Goal: Task Accomplishment & Management: Use online tool/utility

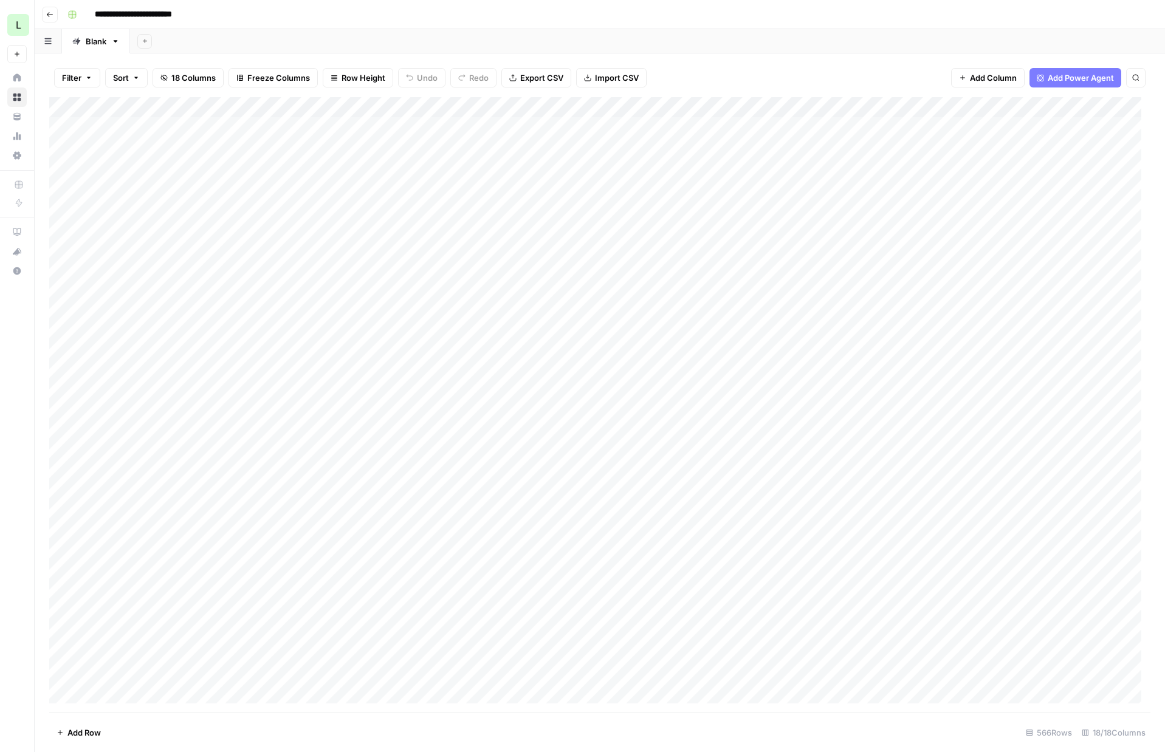
click at [45, 15] on button "Go back" at bounding box center [50, 15] width 16 height 16
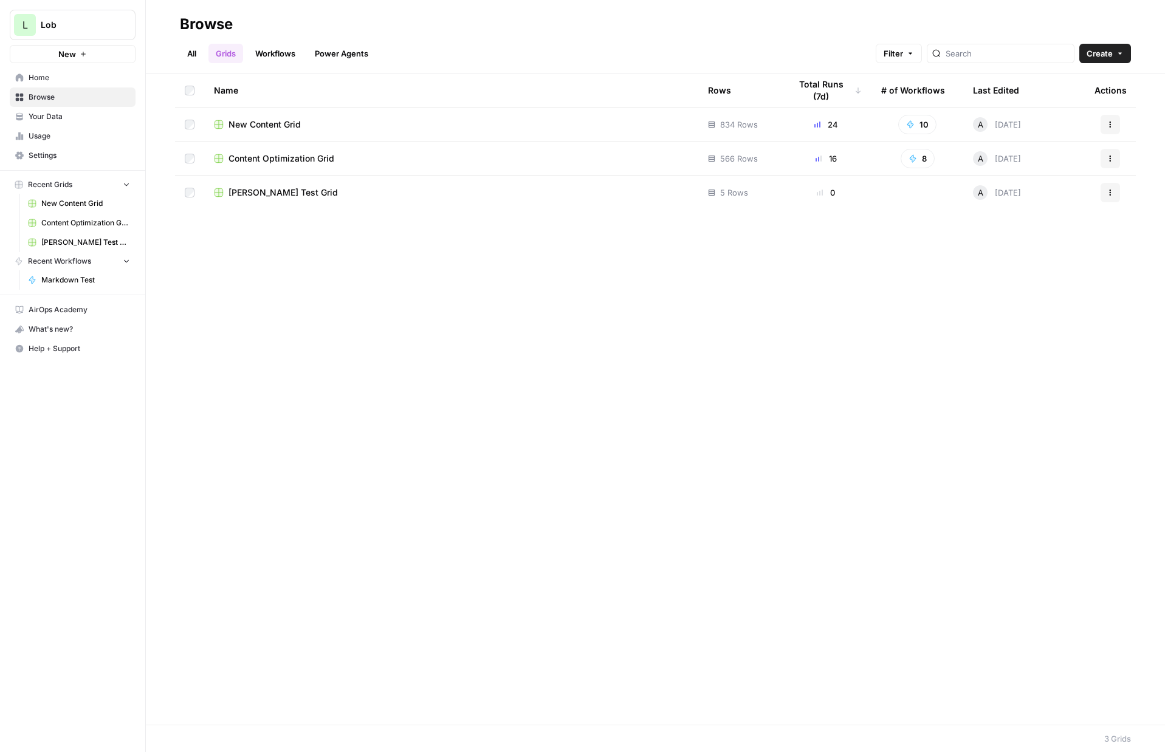
click at [89, 202] on span "New Content Grid" at bounding box center [85, 203] width 89 height 11
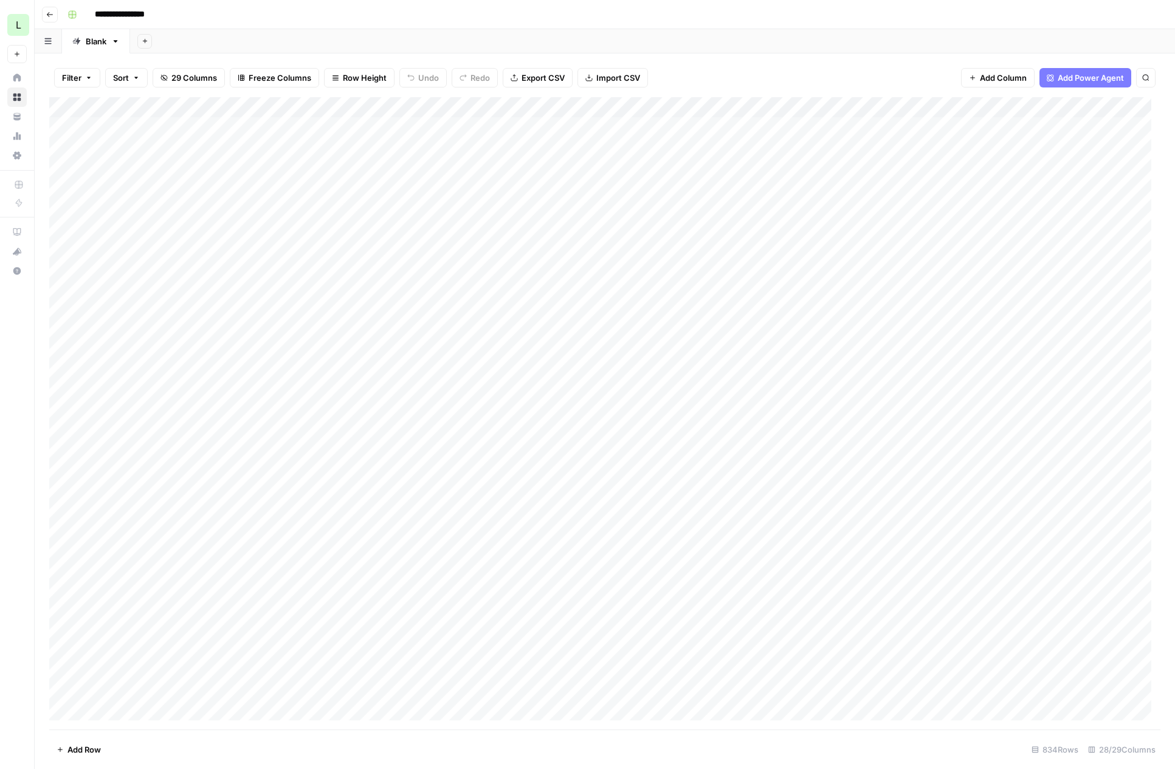
click at [181, 522] on div "Add Column" at bounding box center [604, 413] width 1111 height 633
click at [192, 508] on div "Add Column" at bounding box center [604, 413] width 1111 height 633
click at [212, 533] on div "Add Column" at bounding box center [604, 413] width 1111 height 633
click at [221, 520] on div "Add Column" at bounding box center [604, 413] width 1111 height 633
click at [213, 536] on div "Add Column" at bounding box center [604, 413] width 1111 height 633
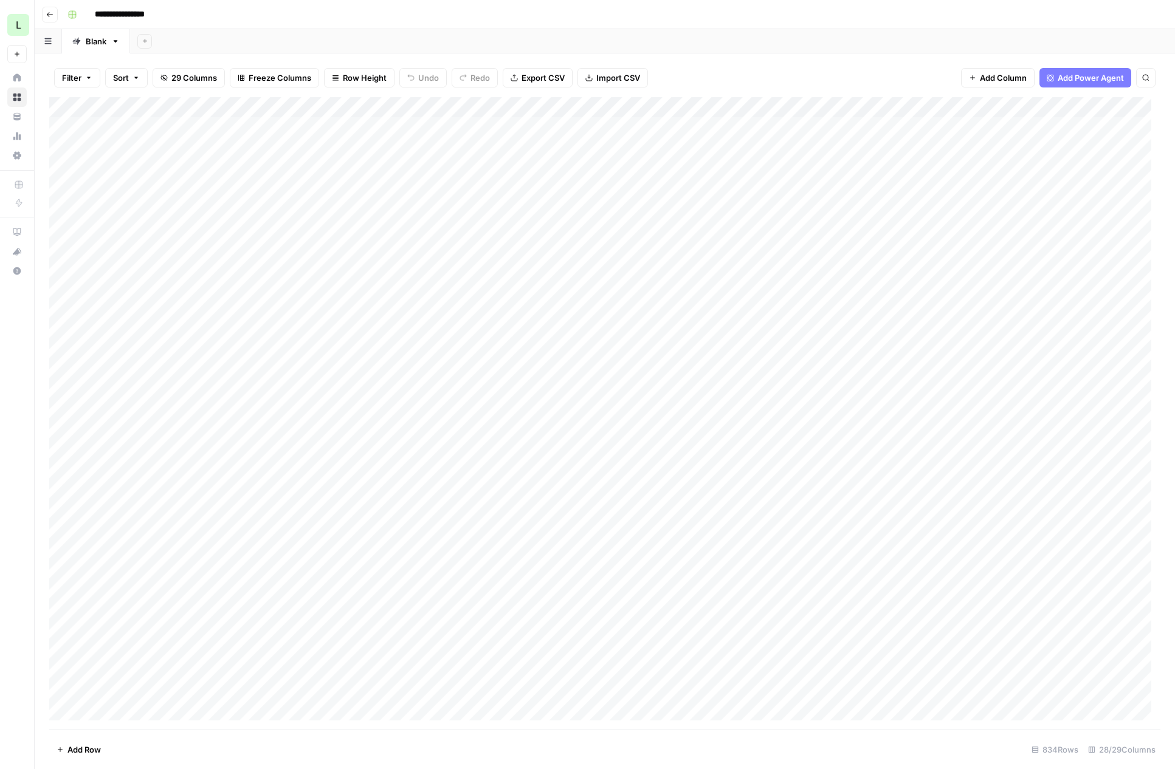
click at [233, 515] on div "Add Column" at bounding box center [604, 413] width 1111 height 633
click at [507, 454] on div "Add Column" at bounding box center [604, 413] width 1111 height 633
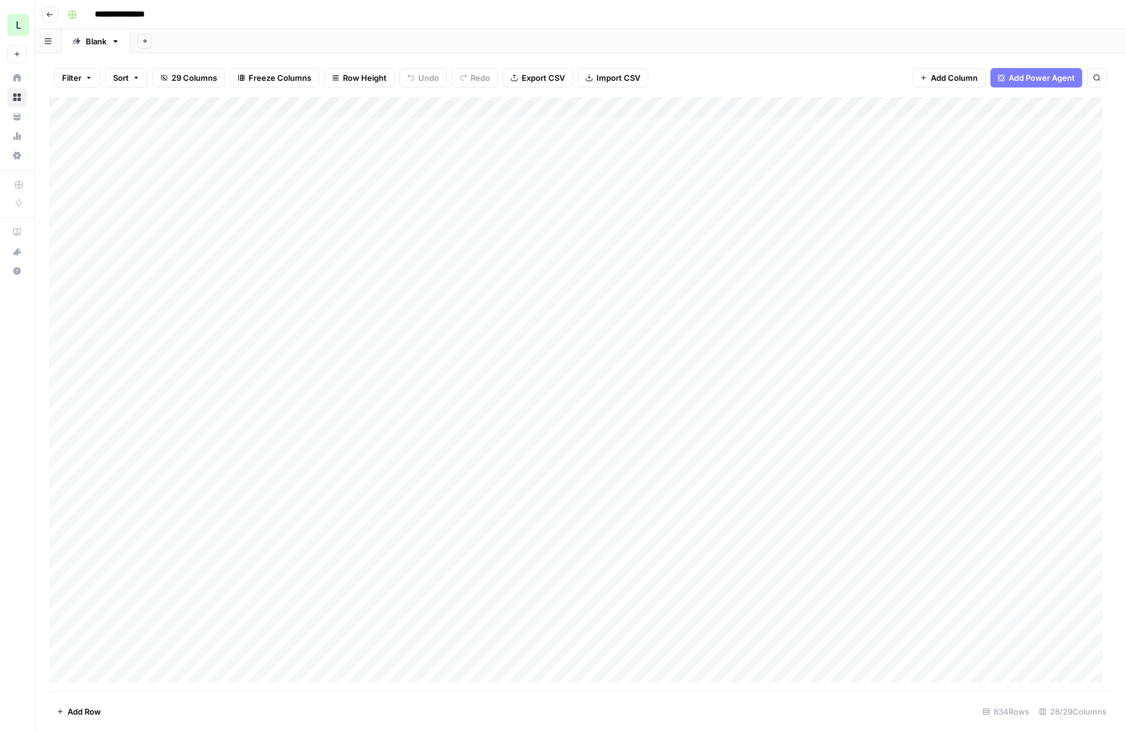
click at [51, 16] on icon "button" at bounding box center [49, 14] width 7 height 7
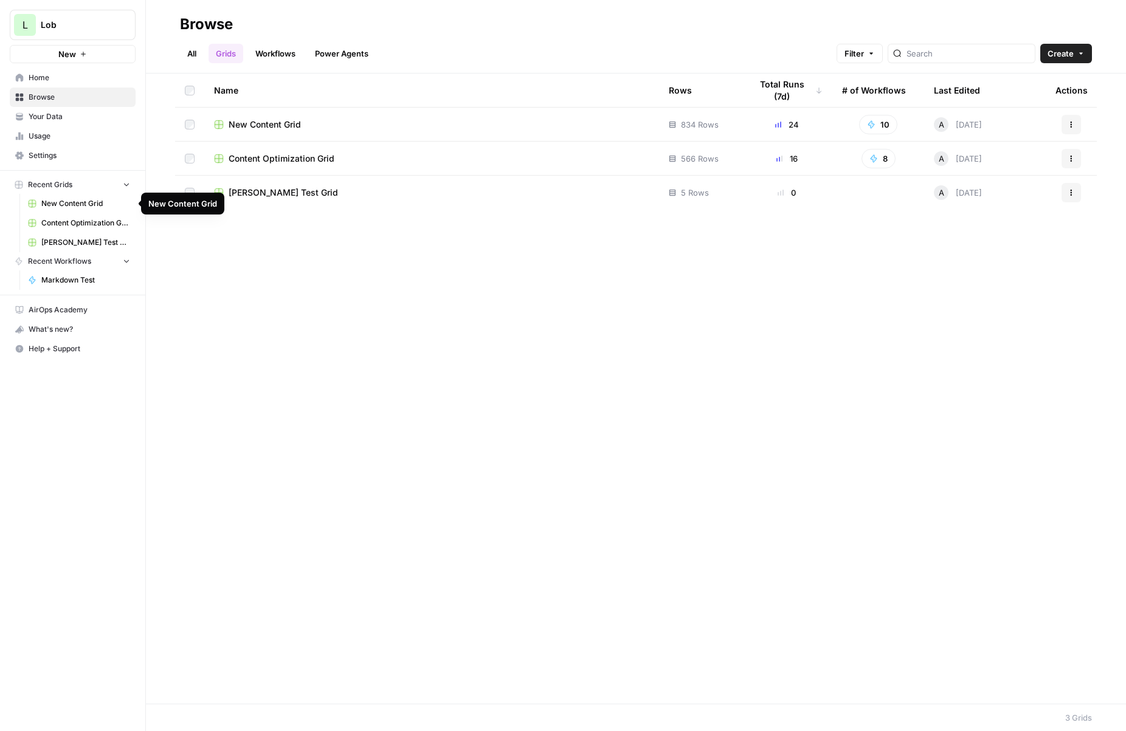
click at [83, 205] on span "New Content Grid" at bounding box center [85, 203] width 89 height 11
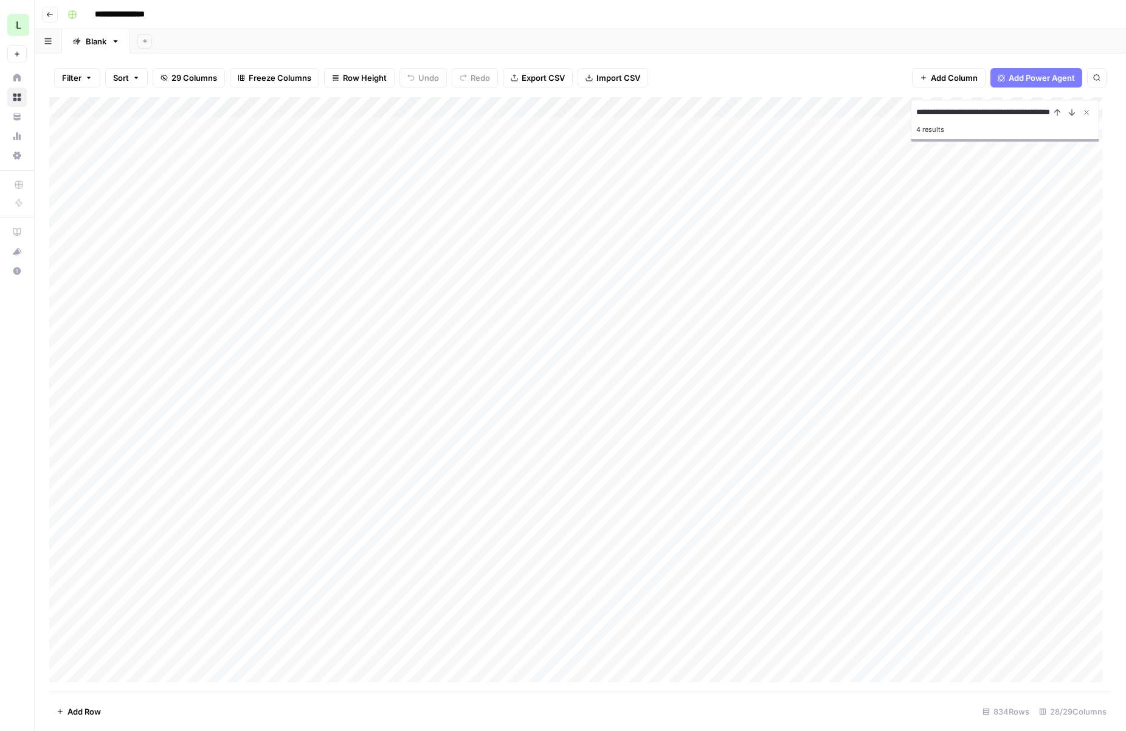
scroll to position [0, 35]
type input "**********"
click at [768, 126] on div "Add Column" at bounding box center [580, 394] width 1062 height 594
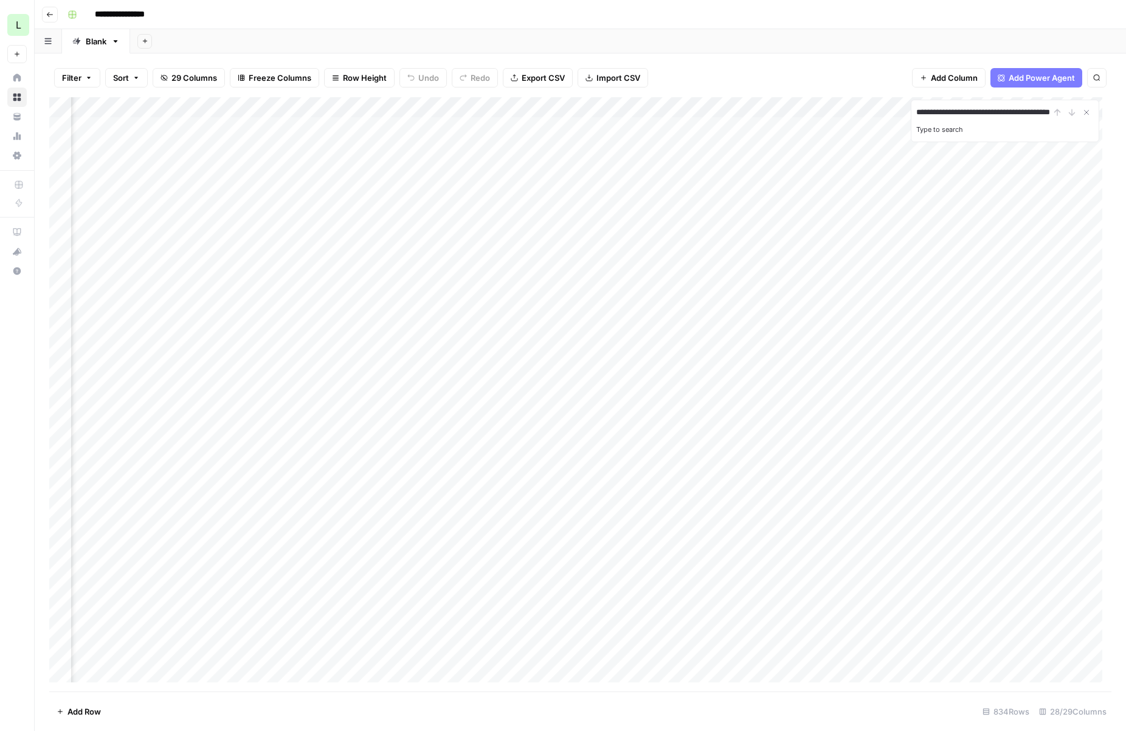
click at [758, 126] on div "Add Column" at bounding box center [580, 394] width 1062 height 594
click at [776, 80] on div "Filter Sort 29 Columns Freeze Columns Row Height Undo Redo Export CSV Import CS…" at bounding box center [580, 77] width 1062 height 39
click at [752, 143] on div "Add Column" at bounding box center [580, 394] width 1062 height 594
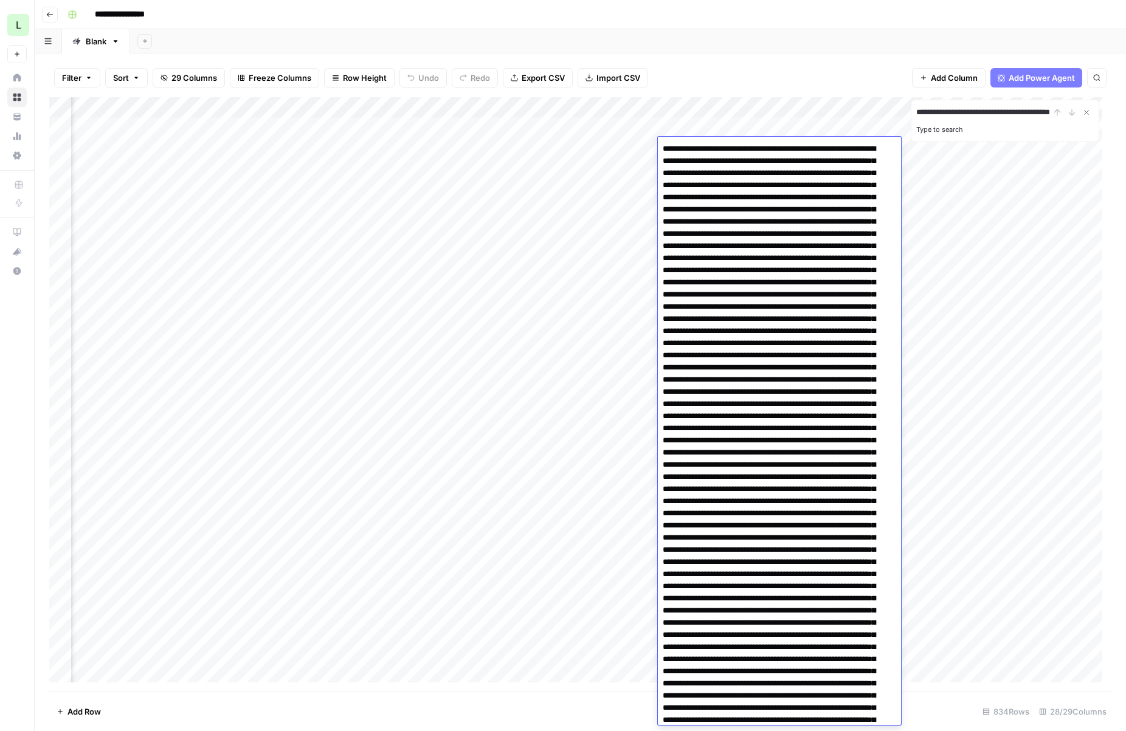
click at [761, 84] on div "Filter Sort 29 Columns Freeze Columns Row Height Undo Redo Export CSV Import CS…" at bounding box center [580, 77] width 1062 height 39
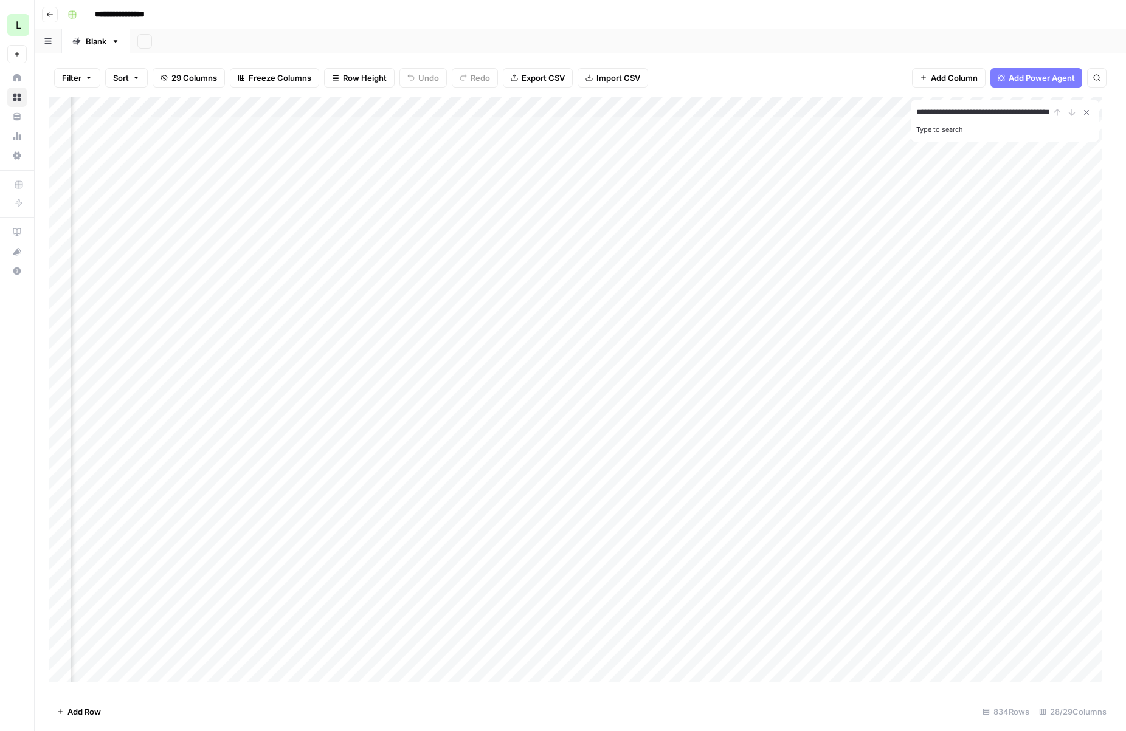
click at [746, 376] on div "Add Column" at bounding box center [580, 394] width 1062 height 594
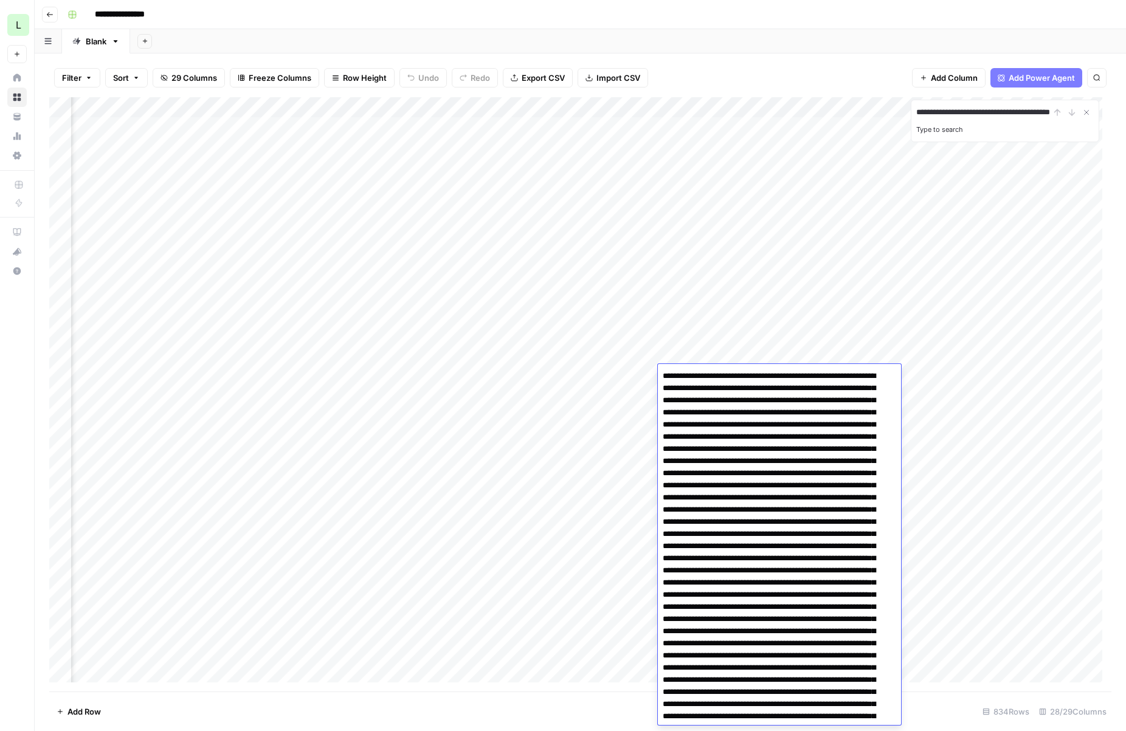
click at [759, 326] on div "Add Column" at bounding box center [580, 394] width 1062 height 594
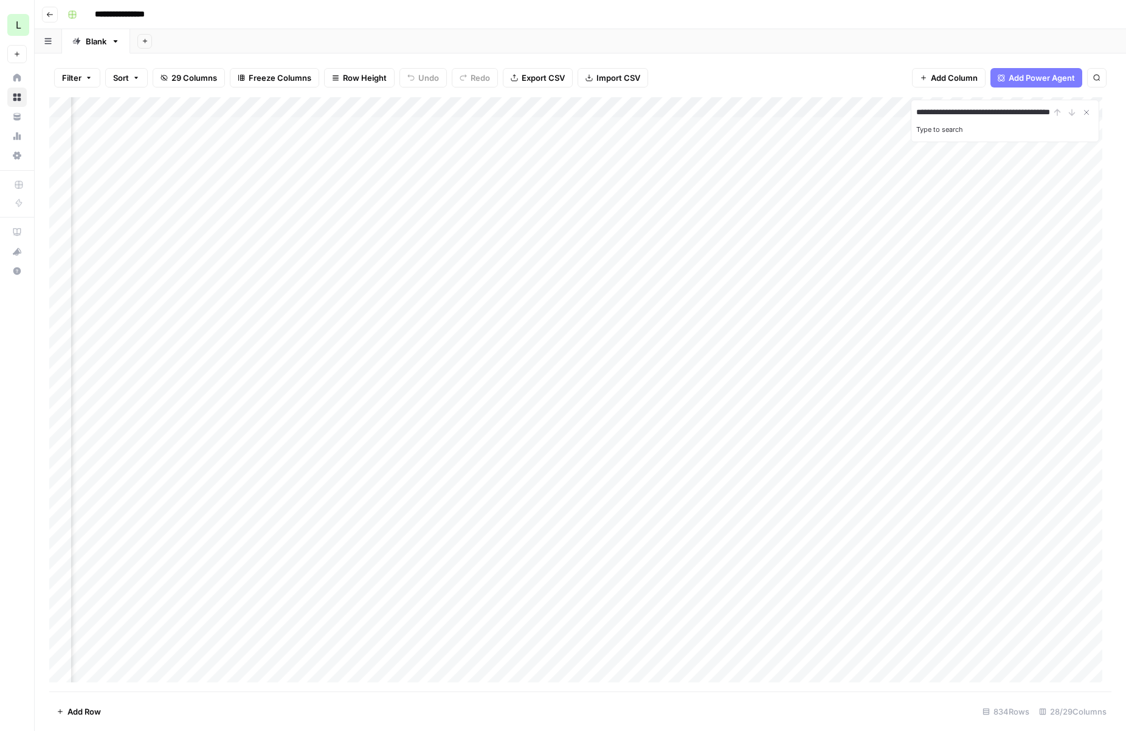
click at [751, 361] on div "Add Column" at bounding box center [580, 394] width 1062 height 594
click at [201, 38] on div "Add Sheet" at bounding box center [628, 41] width 996 height 24
click at [48, 12] on icon "button" at bounding box center [50, 14] width 6 height 5
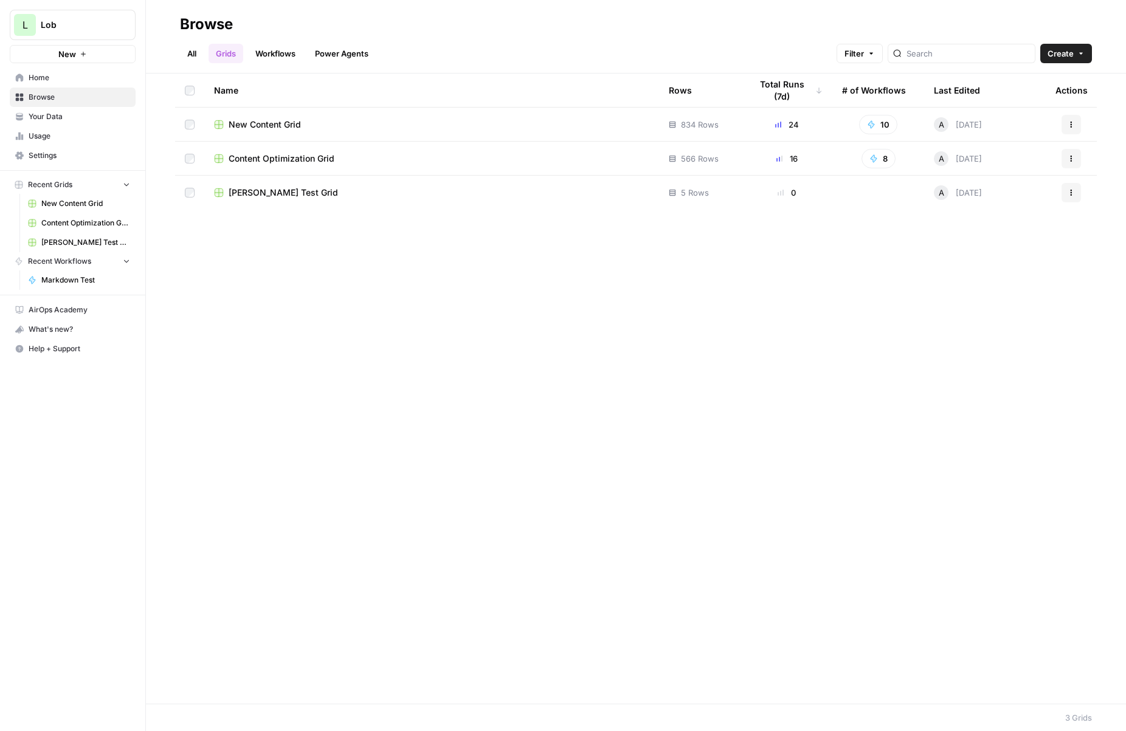
click at [277, 153] on span "Content Optimization Grid" at bounding box center [282, 159] width 106 height 12
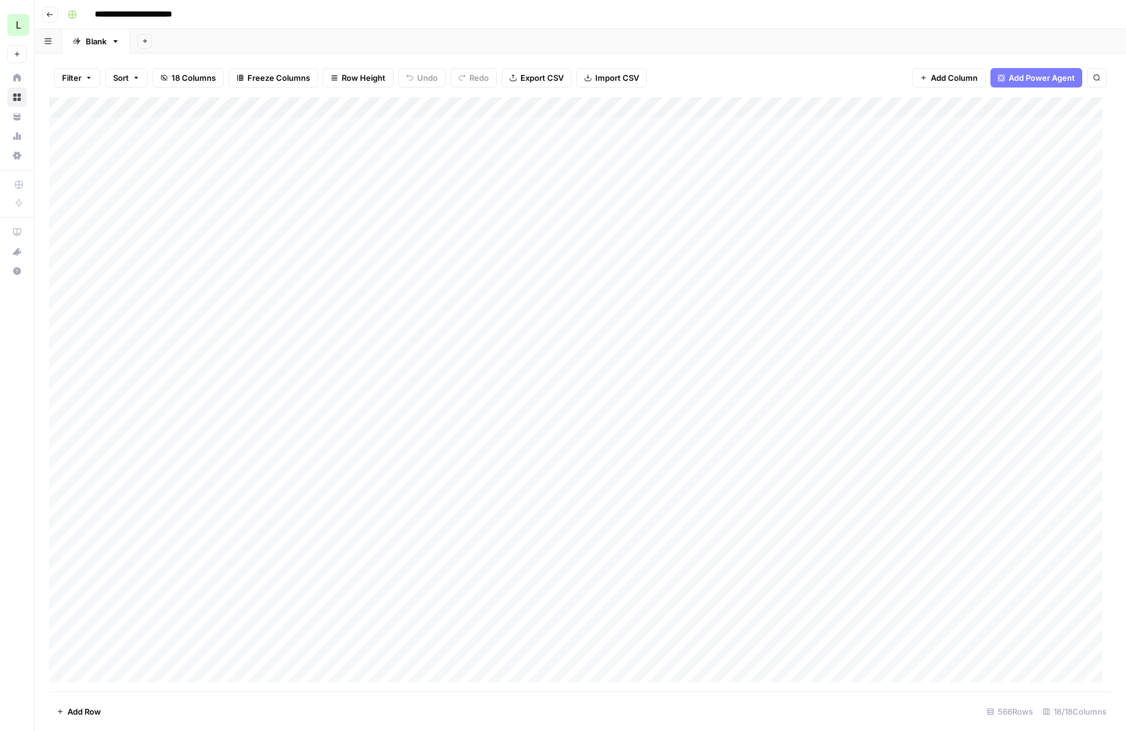
click at [49, 15] on icon "button" at bounding box center [49, 14] width 7 height 7
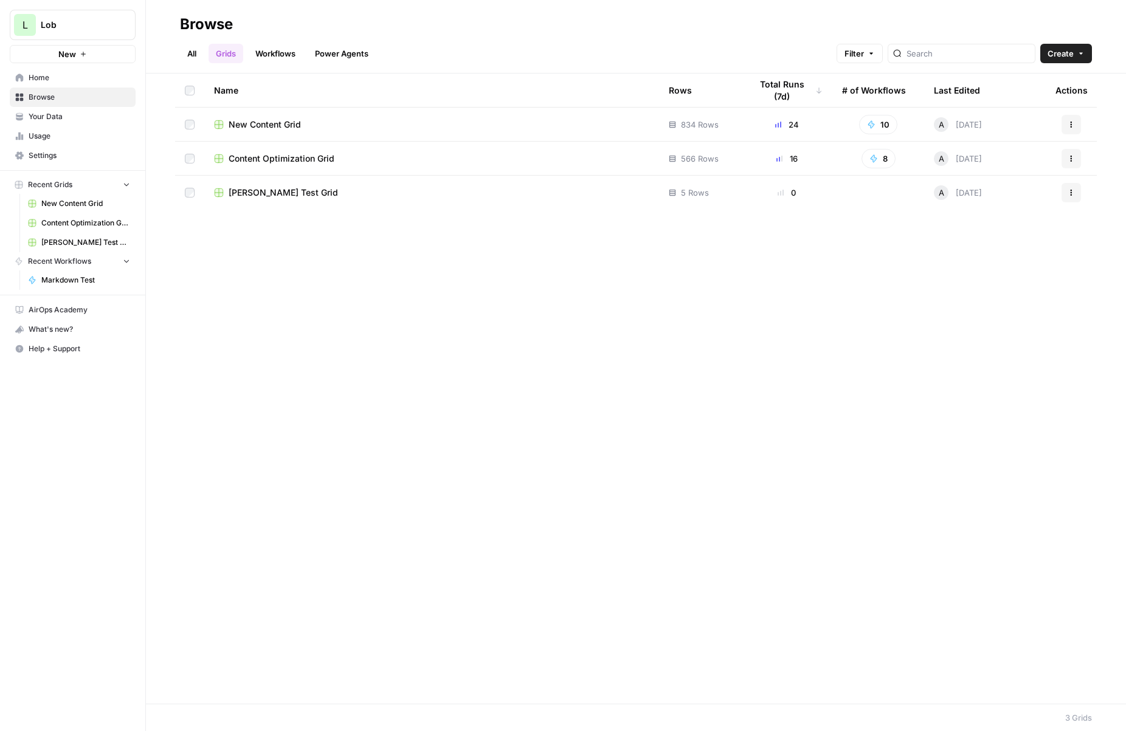
click at [270, 123] on span "New Content Grid" at bounding box center [265, 125] width 72 height 12
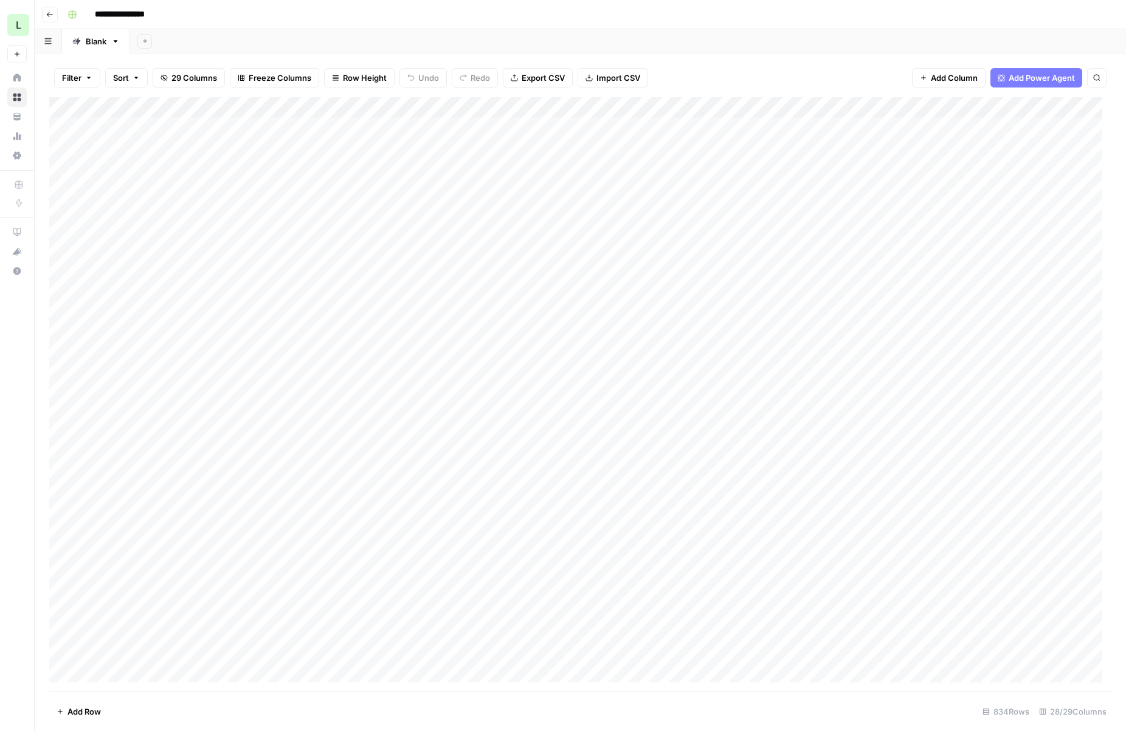
click at [190, 437] on div "Add Column" at bounding box center [580, 394] width 1062 height 594
click at [192, 416] on div "Add Column" at bounding box center [580, 394] width 1062 height 594
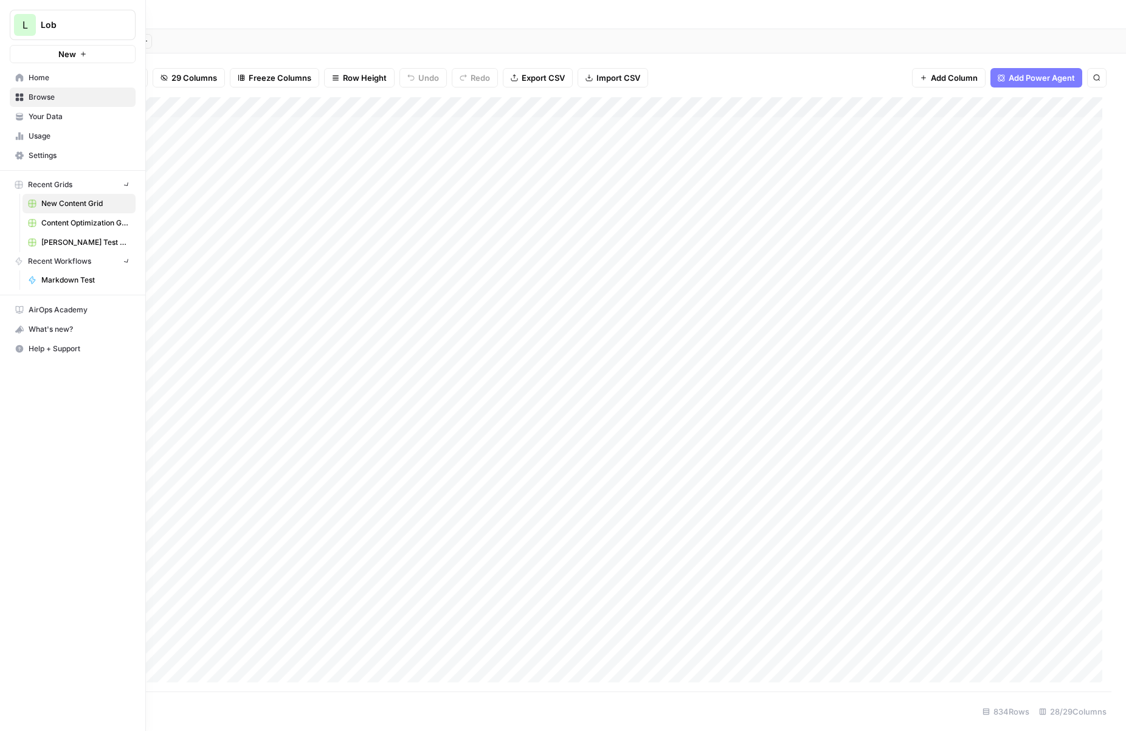
click at [18, 77] on icon at bounding box center [20, 78] width 8 height 8
